Goal: Task Accomplishment & Management: Manage account settings

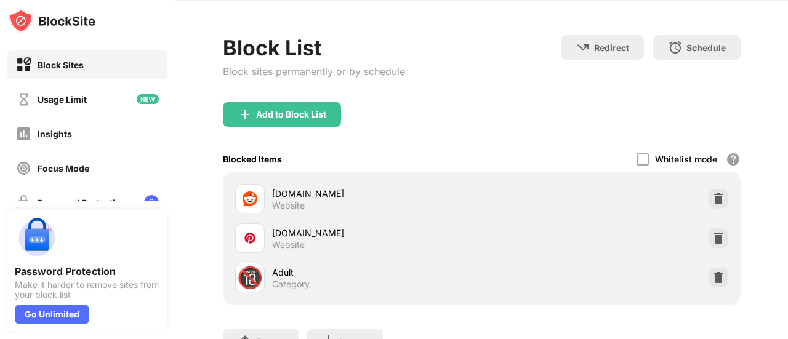
scroll to position [62, 0]
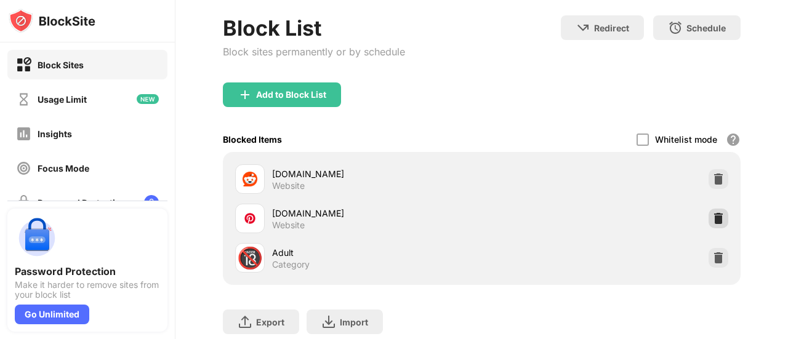
click at [712, 222] on img at bounding box center [718, 218] width 12 height 12
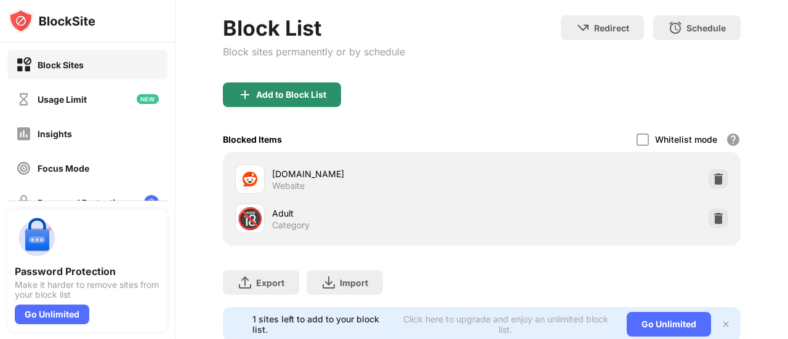
click at [314, 99] on div "Add to Block List" at bounding box center [282, 94] width 118 height 25
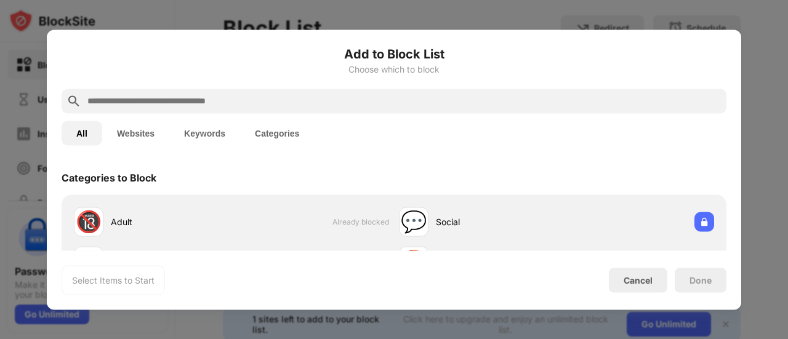
click at [329, 102] on input "text" at bounding box center [403, 101] width 635 height 15
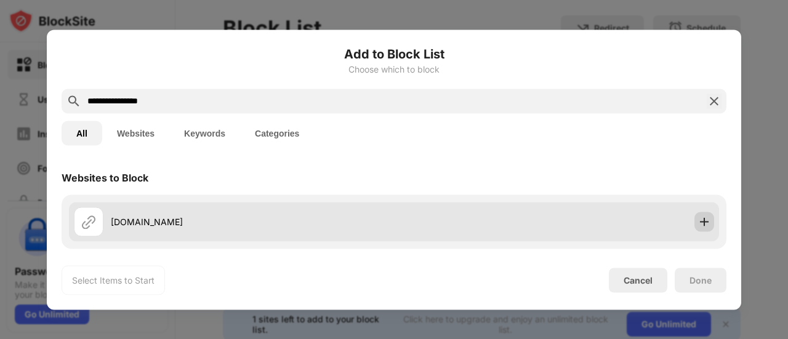
type input "**********"
click at [698, 225] on img at bounding box center [704, 221] width 12 height 12
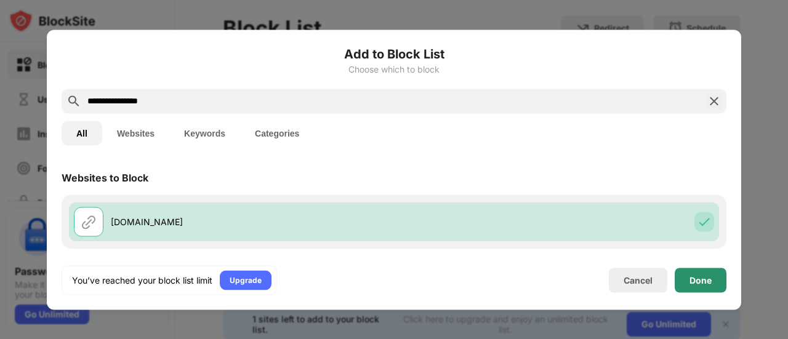
click at [705, 275] on div "Done" at bounding box center [700, 280] width 22 height 10
